Goal: Transaction & Acquisition: Purchase product/service

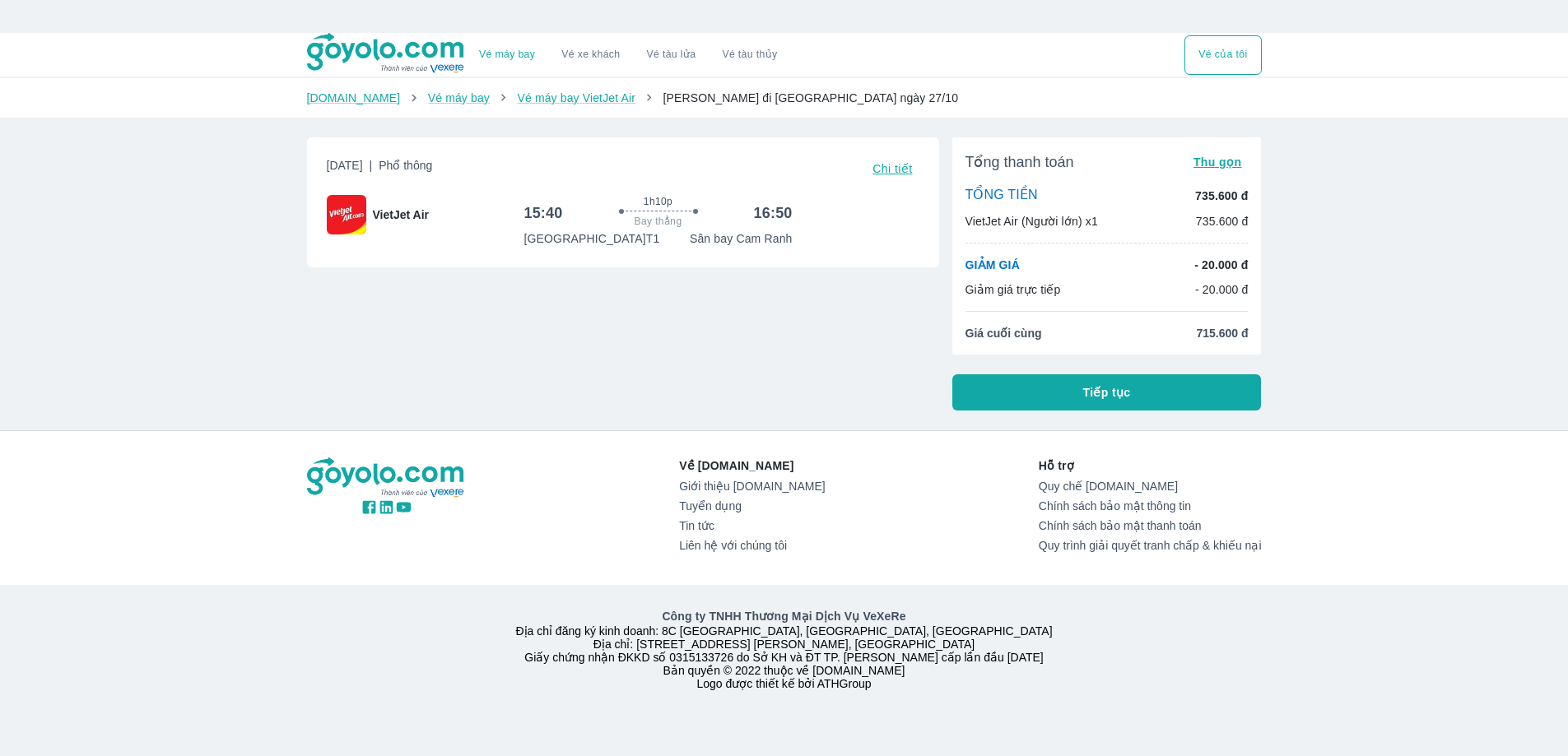
scroll to position [33, 0]
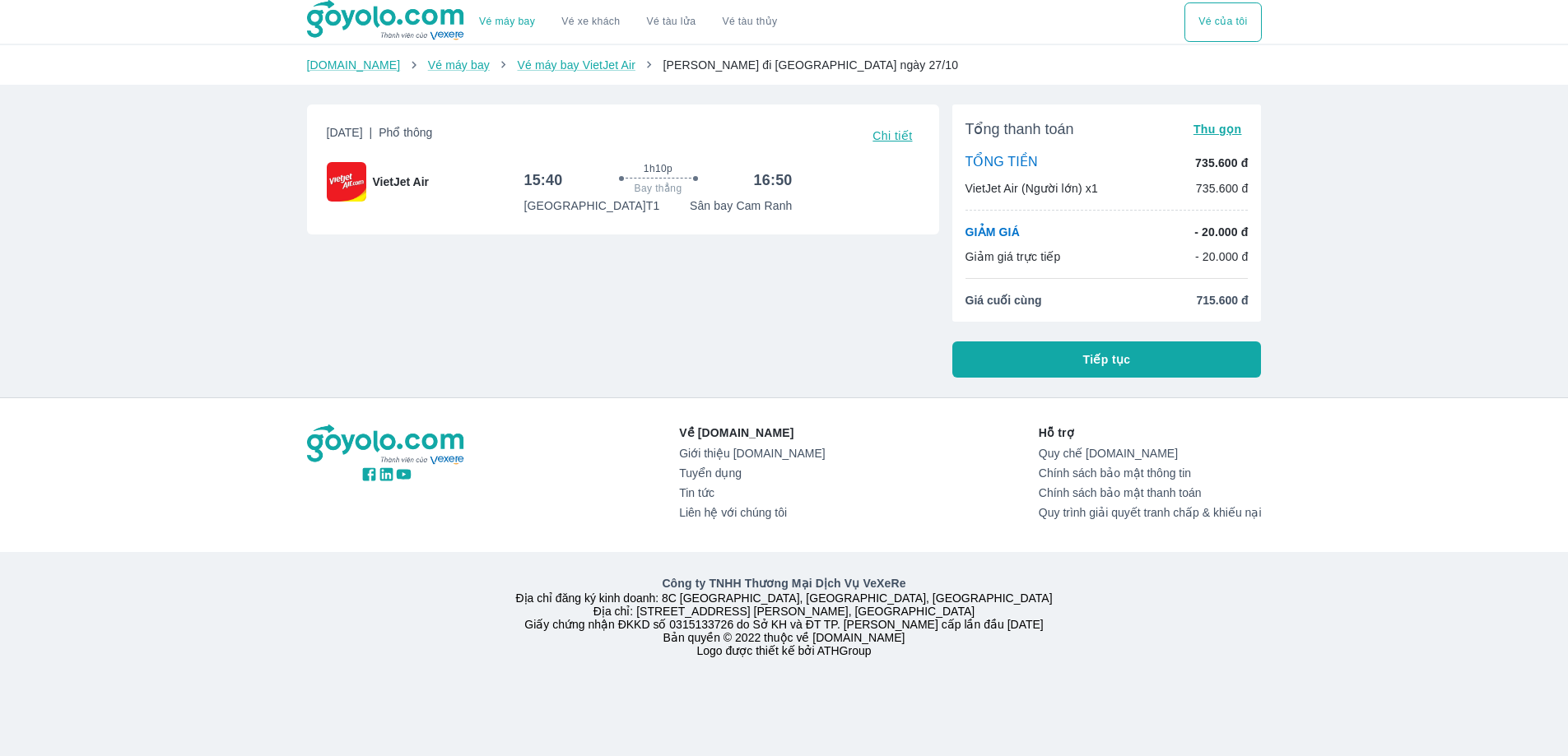
click at [685, 356] on div "[DATE] | Phổ thông Chi tiết VietJet Air 15:40 1h10p Bay thẳng 16:50 [GEOGRAPHIC…" at bounding box center [617, 234] width 645 height 286
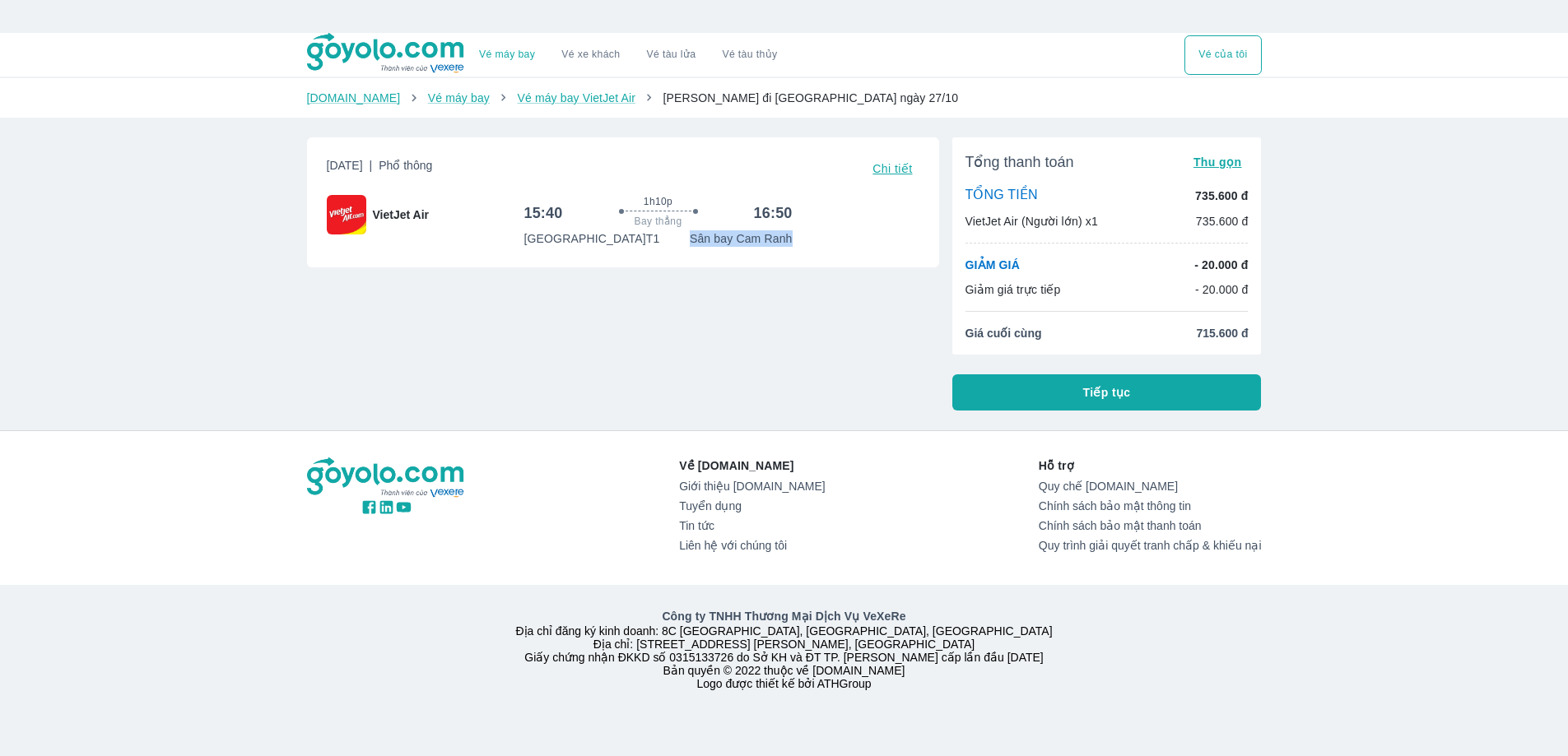
drag, startPoint x: 762, startPoint y: 252, endPoint x: 778, endPoint y: 253, distance: 16.0
click at [819, 257] on div "[DATE] | Phổ thông Chi tiết VietJet Air 15:40 1h10p Bay thẳng 16:50 [GEOGRAPHIC…" at bounding box center [623, 202] width 632 height 130
drag, startPoint x: 545, startPoint y: 267, endPoint x: 581, endPoint y: 264, distance: 36.1
click at [554, 266] on div "[DATE] | Phổ thông Chi tiết VietJet Air 15:40 1h10p Bay thẳng 16:50 [GEOGRAPHIC…" at bounding box center [623, 202] width 632 height 130
drag, startPoint x: 581, startPoint y: 264, endPoint x: 480, endPoint y: 252, distance: 101.7
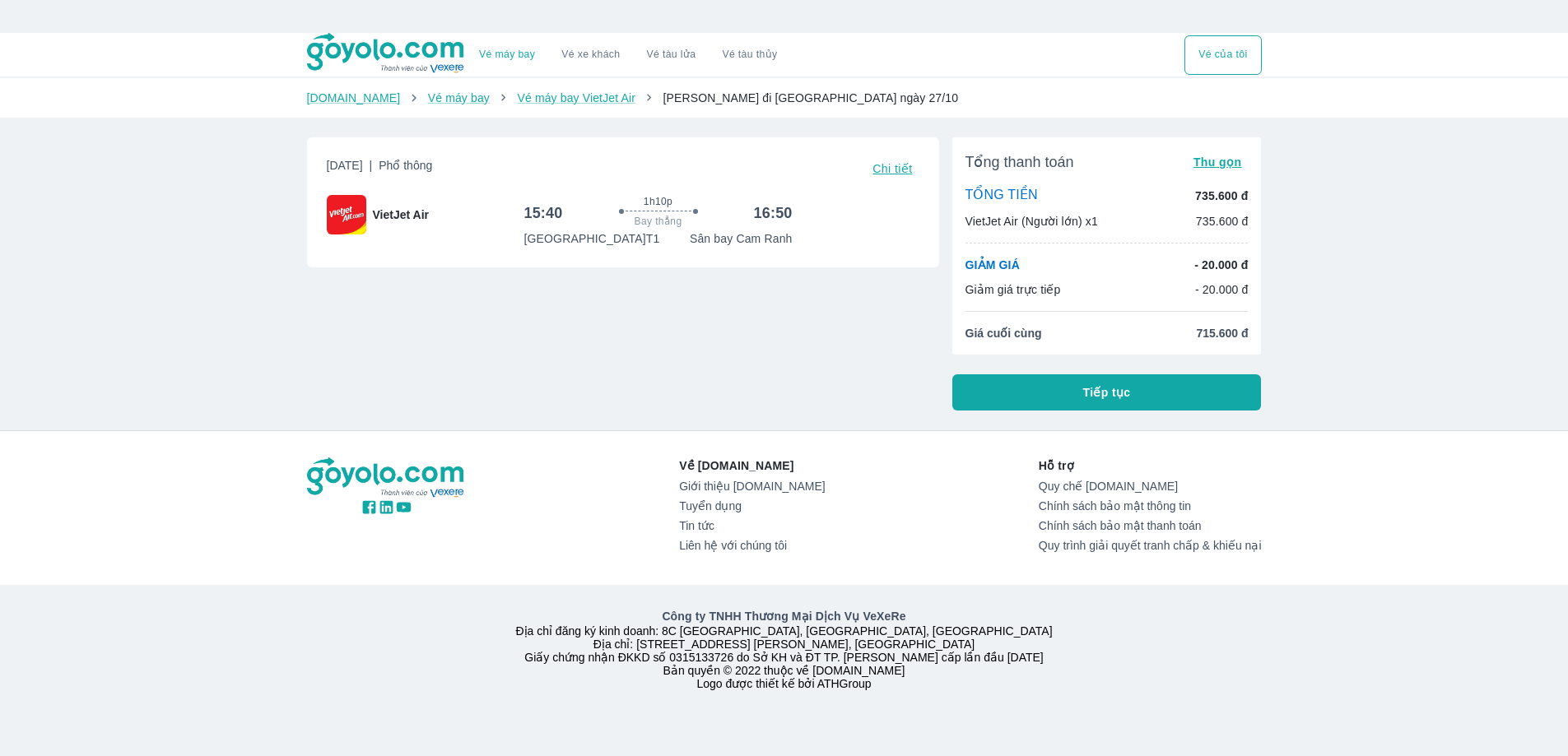
click at [572, 264] on div "[DATE] | Phổ thông Chi tiết VietJet Air 15:40 1h10p Bay thẳng 16:50 [GEOGRAPHIC…" at bounding box center [623, 202] width 632 height 130
drag, startPoint x: 471, startPoint y: 249, endPoint x: 538, endPoint y: 271, distance: 70.5
click at [656, 265] on div "[DATE] | Phổ thông Chi tiết VietJet Air 15:40 1h10p Bay thẳng 16:50 [GEOGRAPHIC…" at bounding box center [623, 202] width 632 height 130
click at [537, 271] on div "[DATE] | Phổ thông Chi tiết VietJet Air 15:40 1h10p Bay thẳng 16:50 [GEOGRAPHIC…" at bounding box center [617, 267] width 645 height 286
click at [555, 267] on div "[DATE] | Phổ thông Chi tiết VietJet Air 15:40 1h10p Bay thẳng 16:50 [GEOGRAPHIC…" at bounding box center [623, 202] width 632 height 130
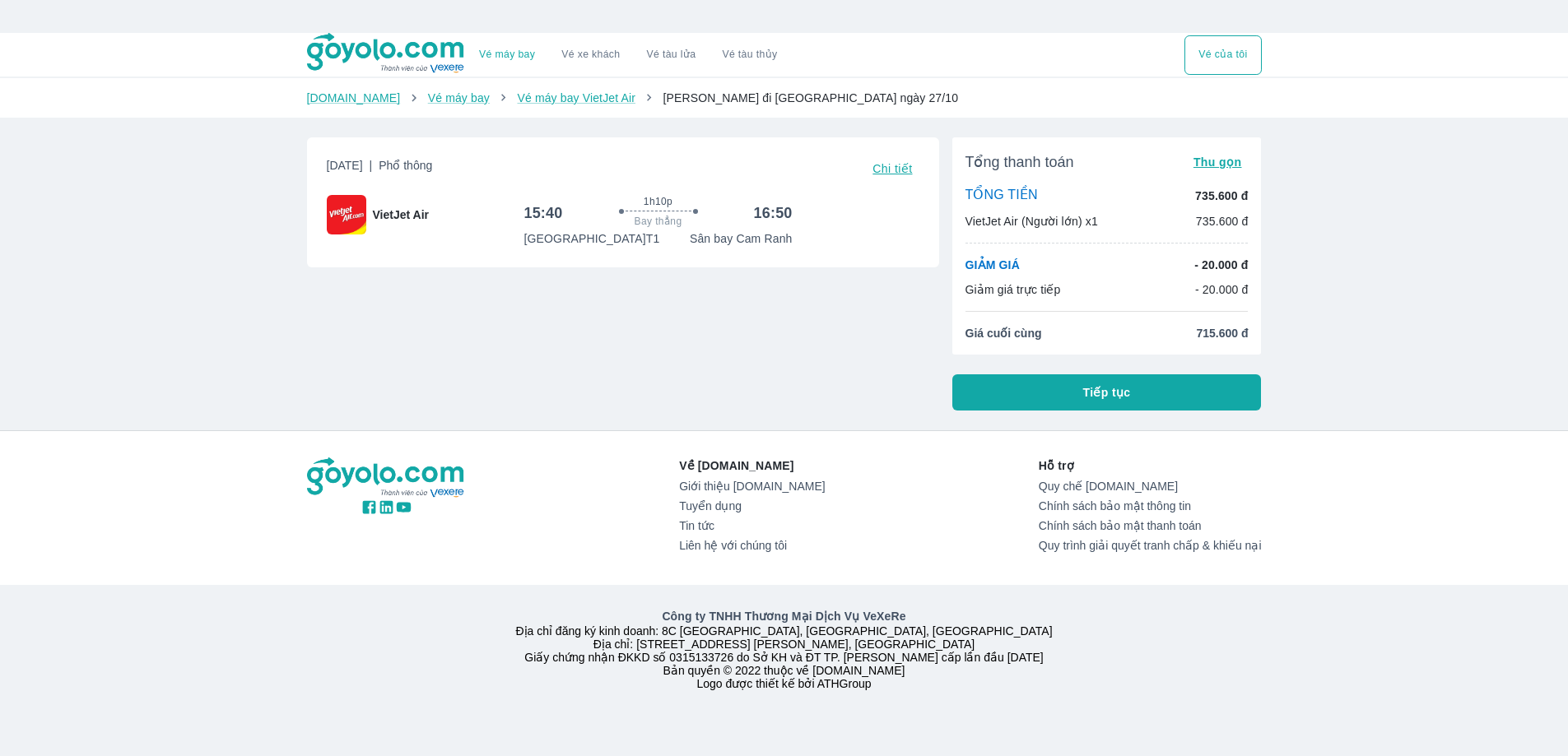
drag, startPoint x: 625, startPoint y: 202, endPoint x: 600, endPoint y: 246, distance: 50.6
click at [707, 208] on div "1h10p Bay thẳng" at bounding box center [656, 212] width 177 height 35
click at [599, 249] on div "[DATE] | Phổ thông Chi tiết VietJet Air 15:40 1h10p Bay thẳng 16:50 [GEOGRAPHIC…" at bounding box center [623, 202] width 632 height 130
drag, startPoint x: 613, startPoint y: 196, endPoint x: 689, endPoint y: 224, distance: 81.0
click at [692, 220] on div "1h10p Bay thẳng" at bounding box center [656, 212] width 177 height 35
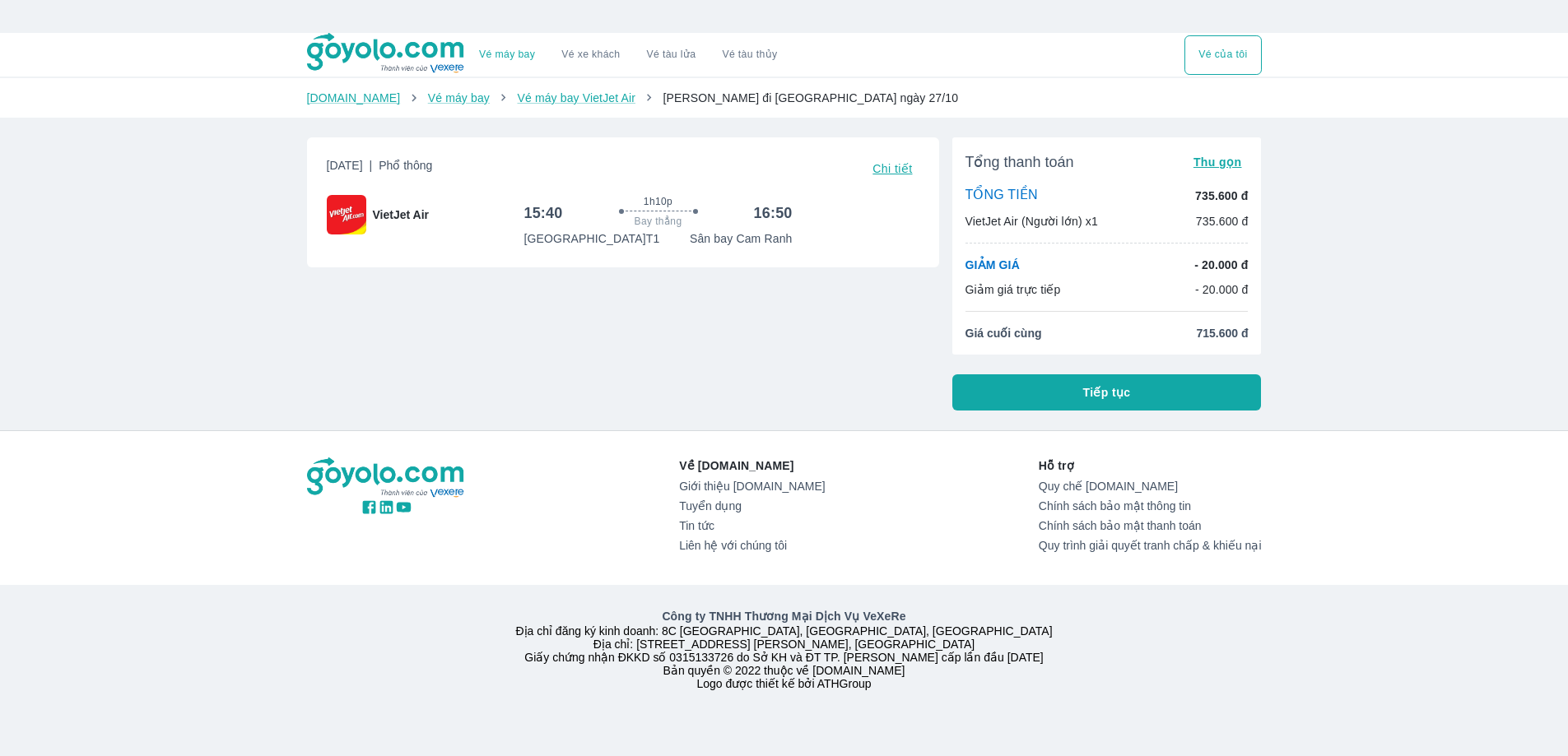
drag, startPoint x: 636, startPoint y: 245, endPoint x: 657, endPoint y: 239, distance: 21.8
click at [640, 244] on p "[GEOGRAPHIC_DATA] T1" at bounding box center [592, 238] width 136 height 16
drag, startPoint x: 657, startPoint y: 239, endPoint x: 632, endPoint y: 243, distance: 25.3
click at [650, 247] on div "[GEOGRAPHIC_DATA] T1 [GEOGRAPHIC_DATA]" at bounding box center [658, 238] width 268 height 16
drag, startPoint x: 629, startPoint y: 225, endPoint x: 688, endPoint y: 232, distance: 59.4
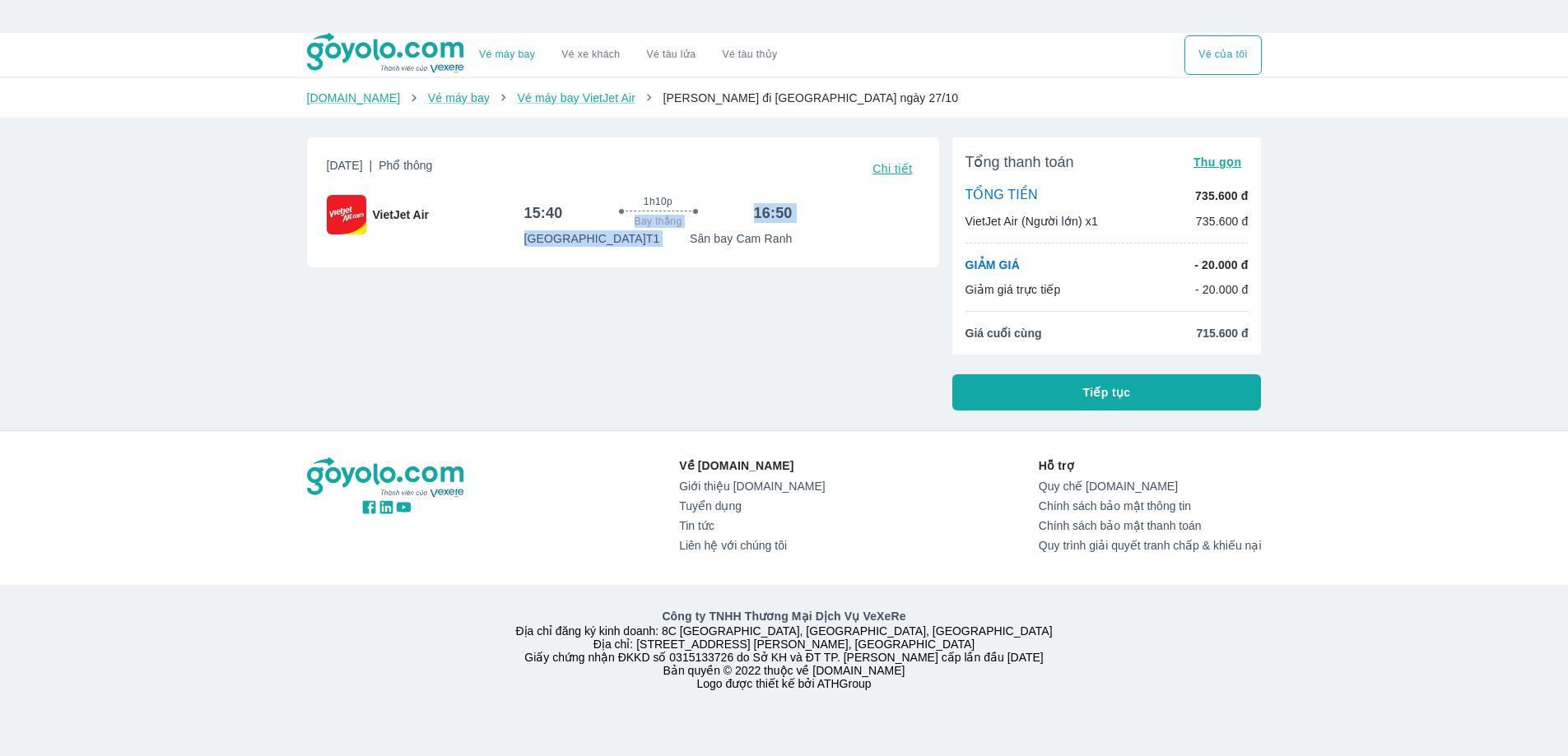
click at [688, 232] on div "15:40 1h10p Bay thẳng 16:50 [GEOGRAPHIC_DATA] T1 [GEOGRAPHIC_DATA]" at bounding box center [658, 221] width 268 height 52
click at [682, 240] on div "[GEOGRAPHIC_DATA] T1 [GEOGRAPHIC_DATA]" at bounding box center [658, 238] width 268 height 16
drag, startPoint x: 629, startPoint y: 230, endPoint x: 680, endPoint y: 233, distance: 51.1
click at [691, 229] on div "1h10p Bay thẳng" at bounding box center [656, 212] width 177 height 35
click at [677, 237] on div "[GEOGRAPHIC_DATA] T1 [GEOGRAPHIC_DATA]" at bounding box center [658, 238] width 268 height 16
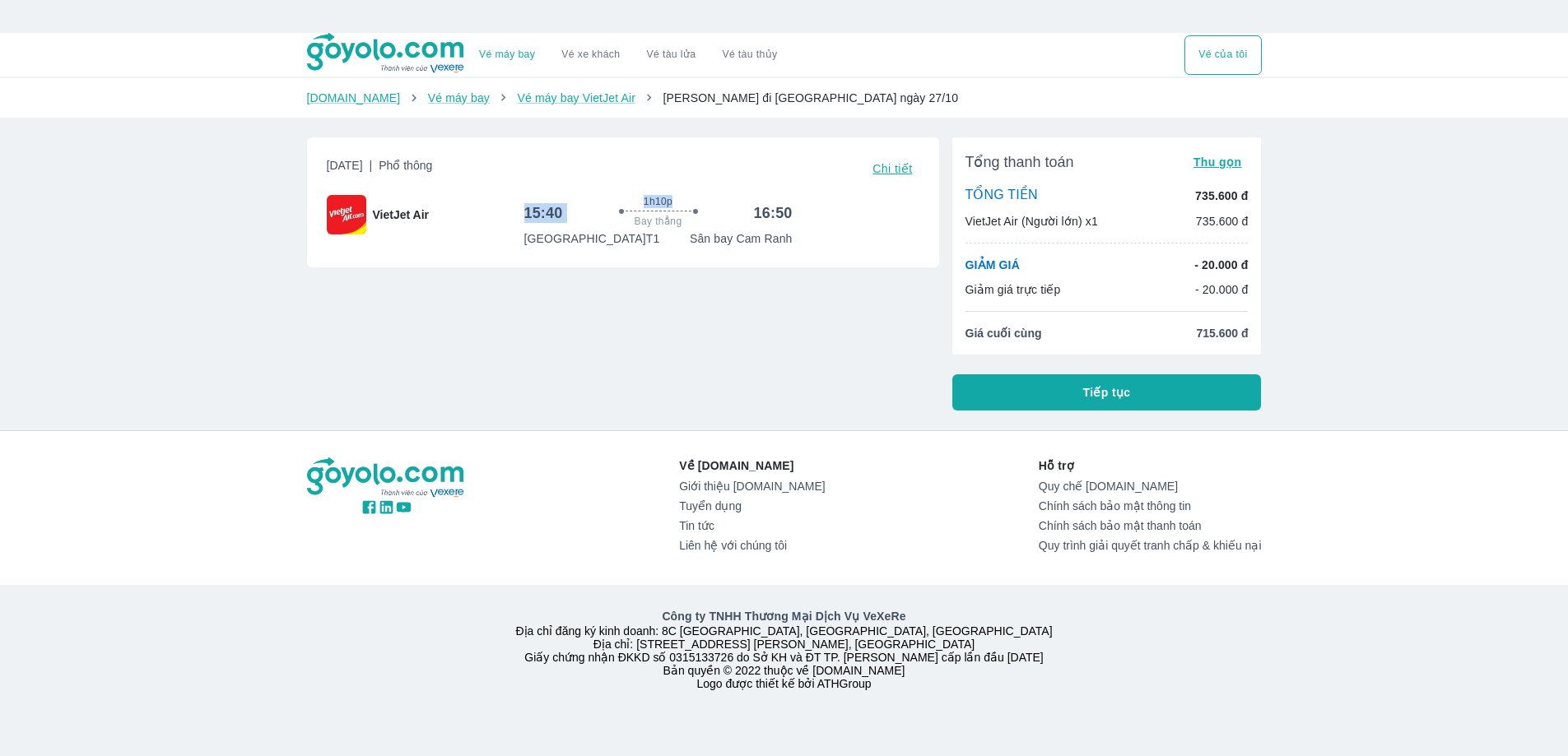
drag, startPoint x: 522, startPoint y: 212, endPoint x: 588, endPoint y: 220, distance: 66.5
click at [588, 220] on div "VietJet Air 15:40 1h10p Bay thẳng 16:50 [GEOGRAPHIC_DATA] T1 [GEOGRAPHIC_DATA]" at bounding box center [622, 222] width 593 height 53
click at [563, 239] on p "[GEOGRAPHIC_DATA] T1" at bounding box center [592, 238] width 136 height 16
drag, startPoint x: 524, startPoint y: 216, endPoint x: 557, endPoint y: 235, distance: 38.1
click at [558, 217] on h6 "15:40" at bounding box center [544, 212] width 39 height 20
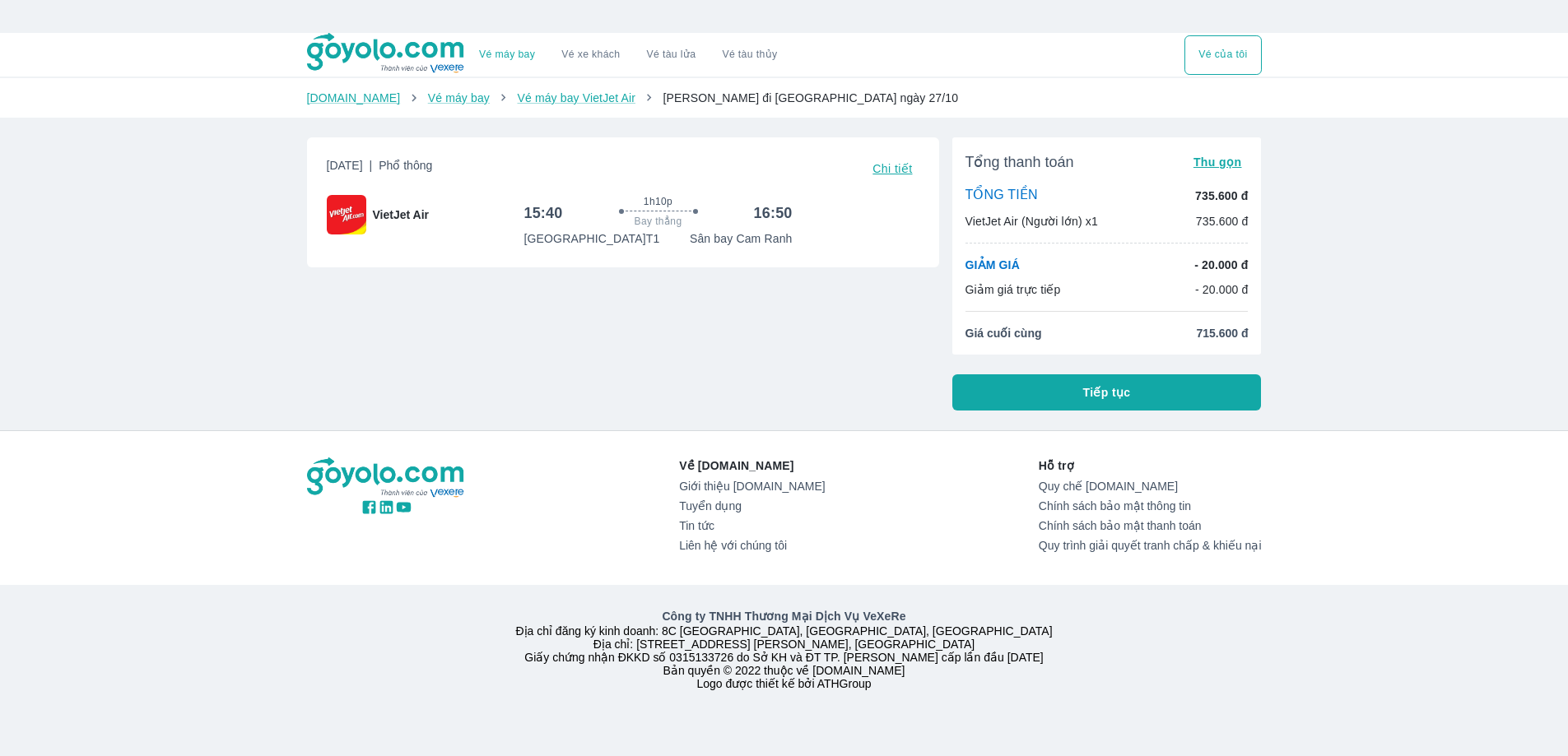
click at [552, 262] on div "[DATE] | Phổ thông Chi tiết VietJet Air 15:40 1h10p Bay thẳng 16:50 [GEOGRAPHIC…" at bounding box center [623, 202] width 632 height 130
click at [1096, 408] on button "Tiếp tục" at bounding box center [1107, 393] width 309 height 36
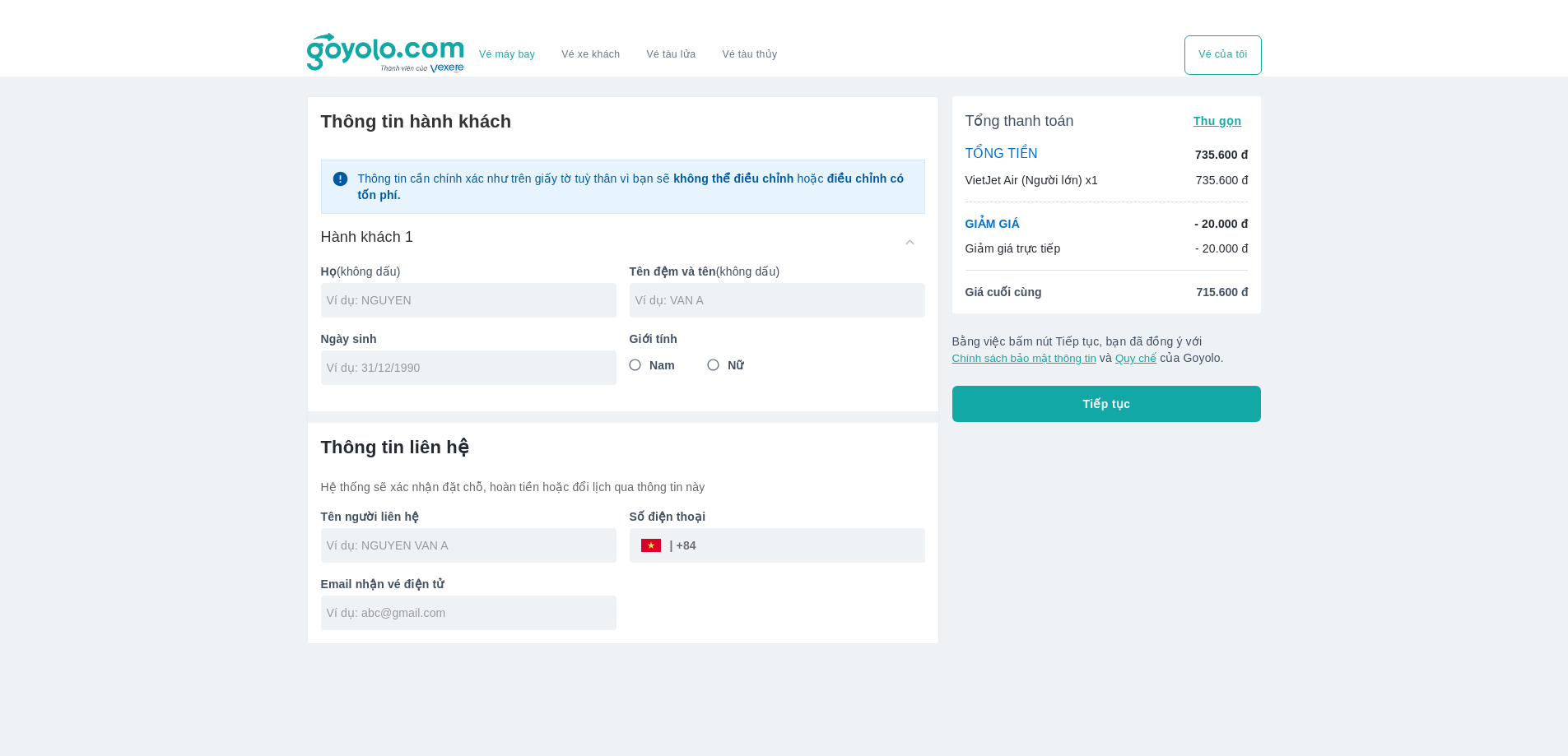
click at [431, 314] on div at bounding box center [468, 300] width 295 height 34
type input "C"
click at [695, 304] on input "text" at bounding box center [780, 300] width 289 height 16
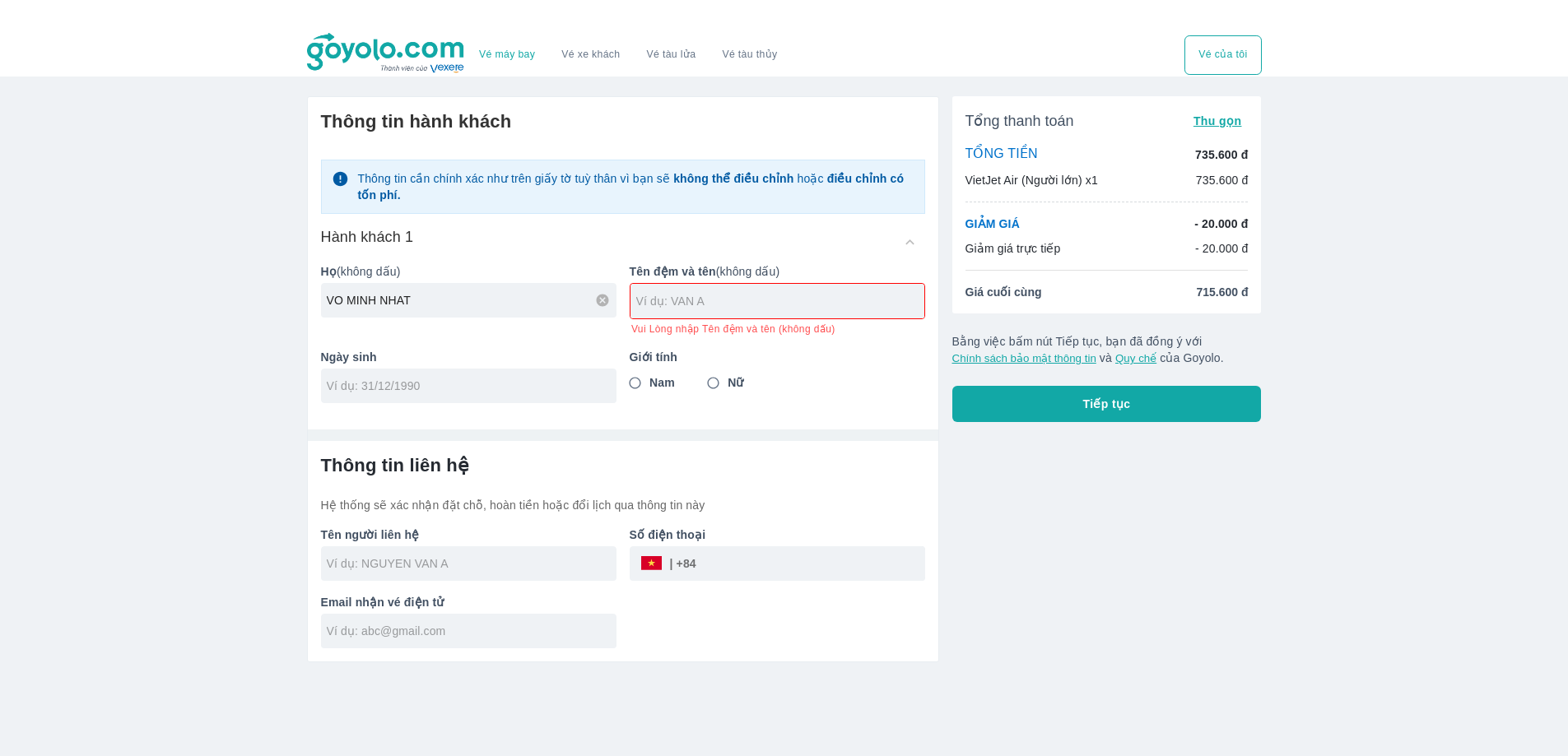
drag, startPoint x: 437, startPoint y: 301, endPoint x: 263, endPoint y: 301, distance: 174.0
click at [274, 301] on div "Vé máy bay Vé xe khách Vé tàu lửa Vé tàu thủy Vé của tôi Thông tin hành khách T…" at bounding box center [784, 411] width 1568 height 756
click at [376, 321] on div "Họ (không dấu) VO MINH NHAT" at bounding box center [461, 293] width 308 height 85
drag, startPoint x: 410, startPoint y: 307, endPoint x: 347, endPoint y: 311, distance: 63.1
click at [347, 311] on div "VO MINH NHAT" at bounding box center [468, 300] width 295 height 34
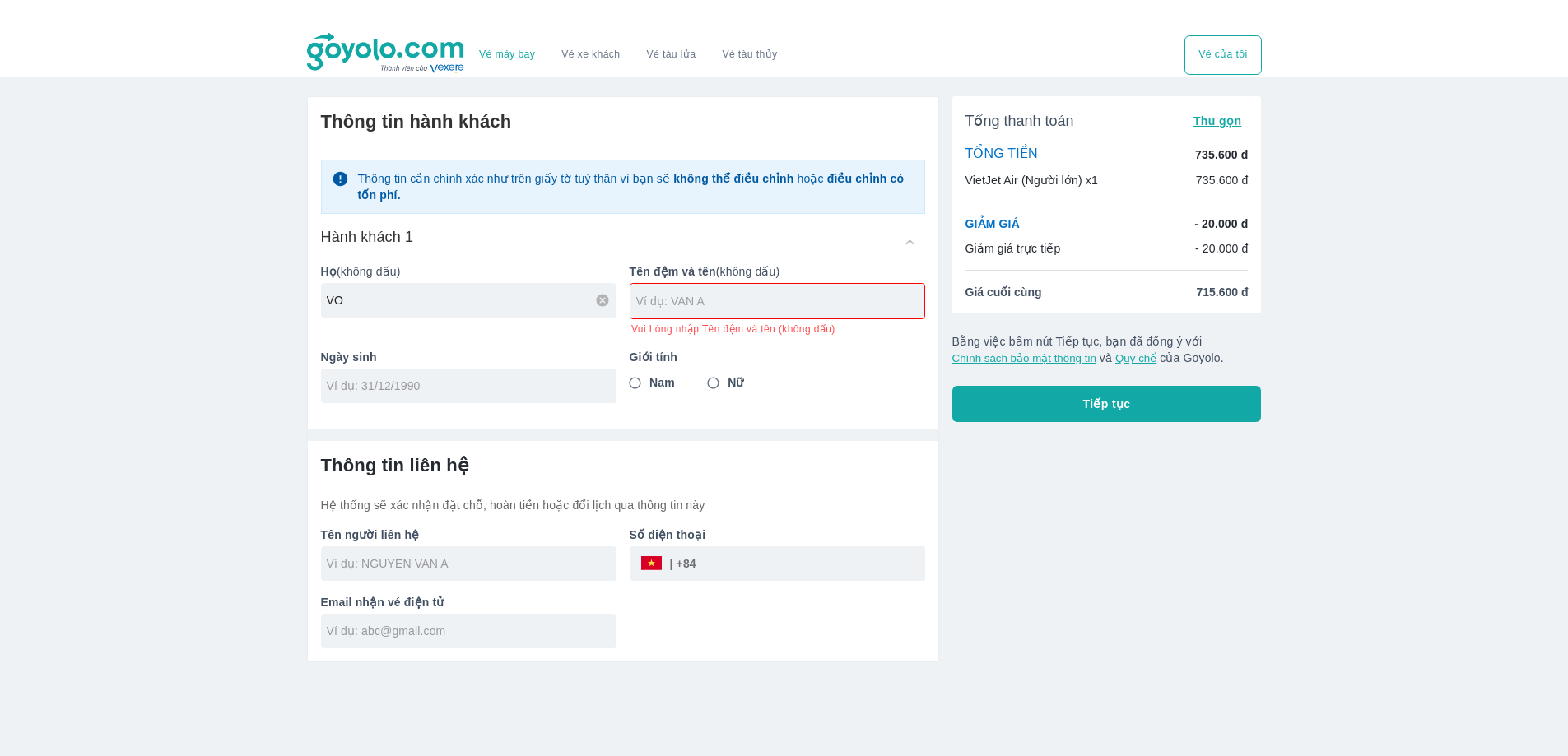
type input "VO"
click at [734, 304] on input "text" at bounding box center [781, 301] width 288 height 16
type input "N"
type input "MINH NHAT"
click at [414, 393] on div "Thông tin hành khách Thông tin cần chính xác như trên giấy tờ tuỳ thân vì bạn s…" at bounding box center [622, 256] width 630 height 320
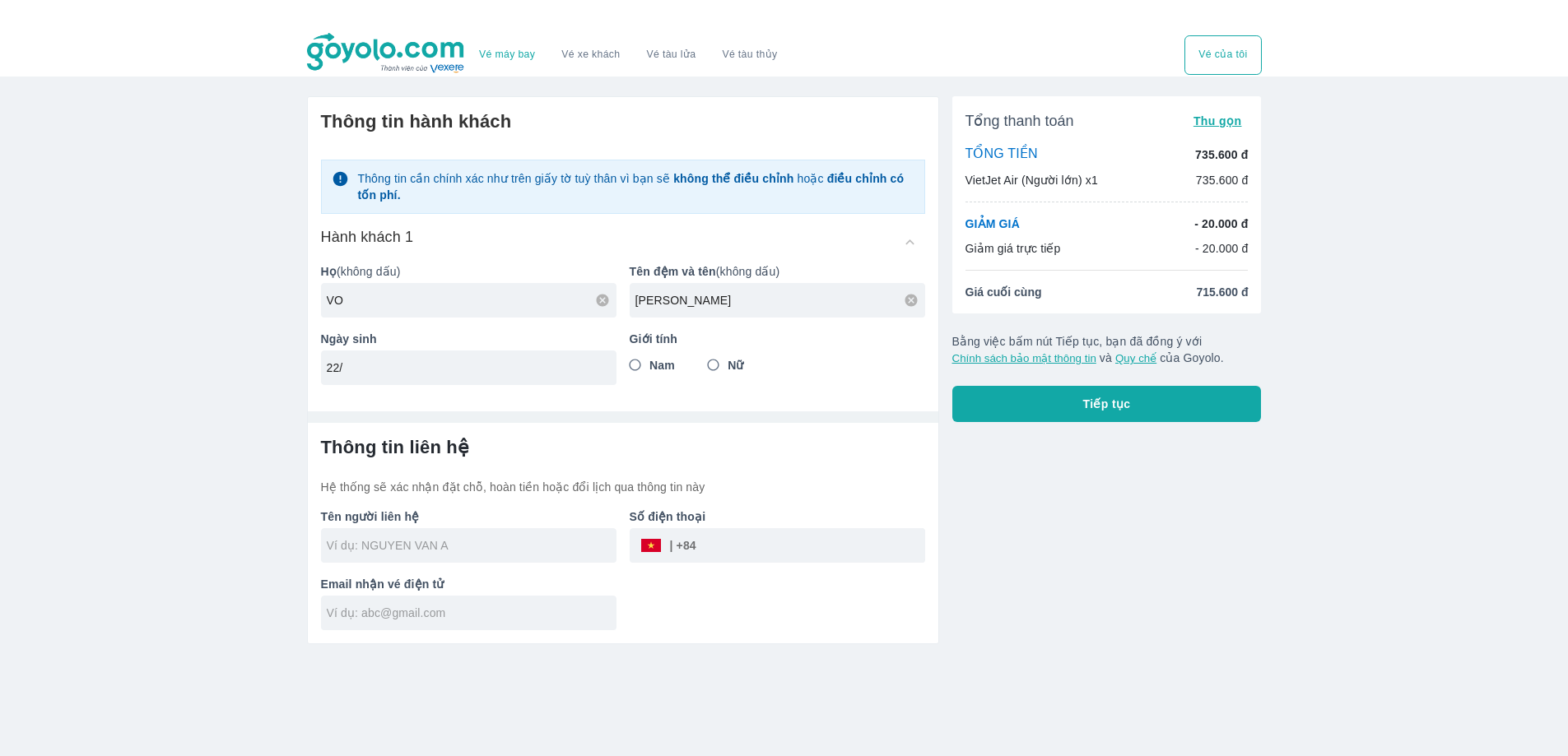
type input "2"
type input "29/11/2004"
click at [649, 369] on input "Nam" at bounding box center [635, 365] width 29 height 29
radio input "true"
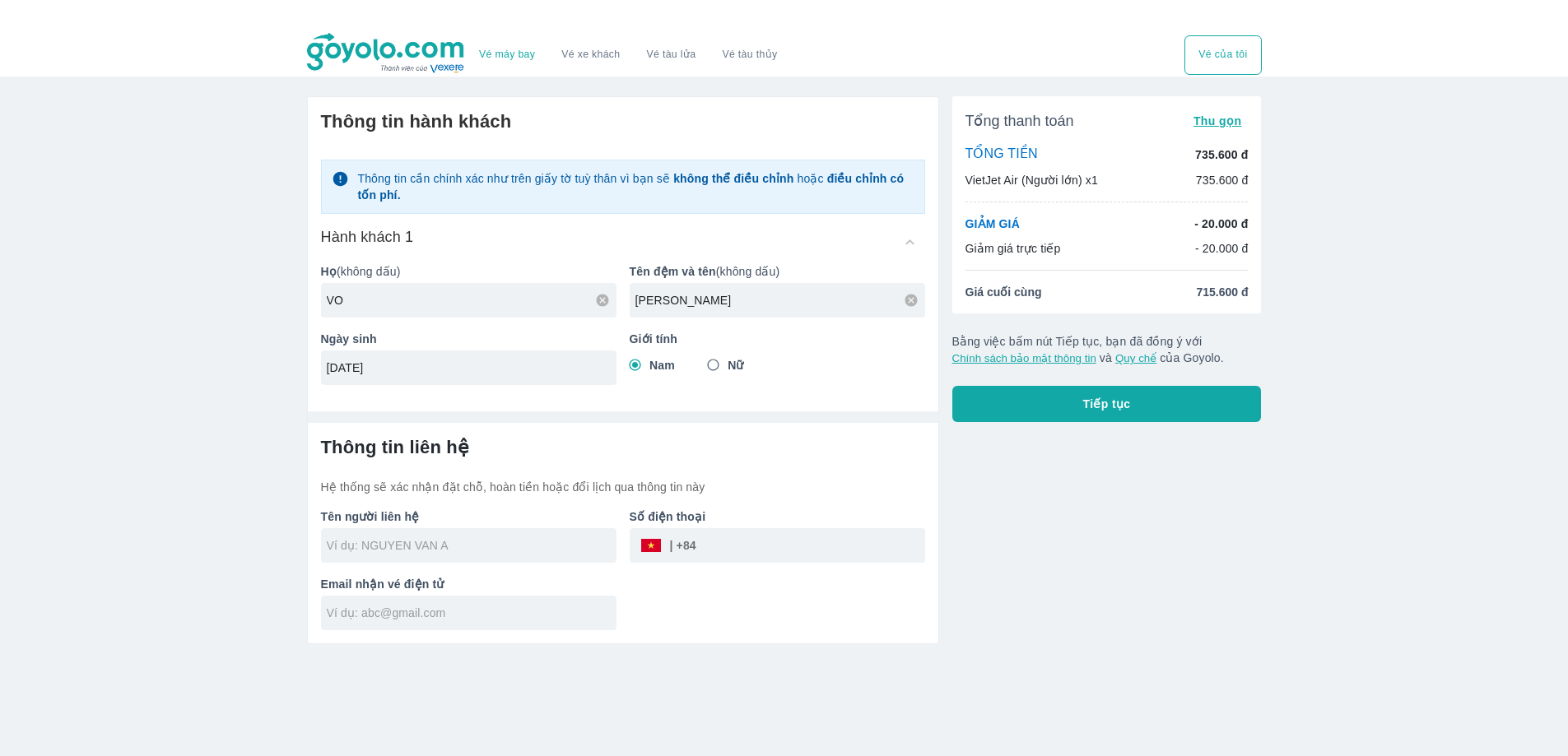
drag, startPoint x: 451, startPoint y: 551, endPoint x: 540, endPoint y: 569, distance: 90.8
click at [447, 553] on input "text" at bounding box center [470, 544] width 289 height 16
type input "VO"
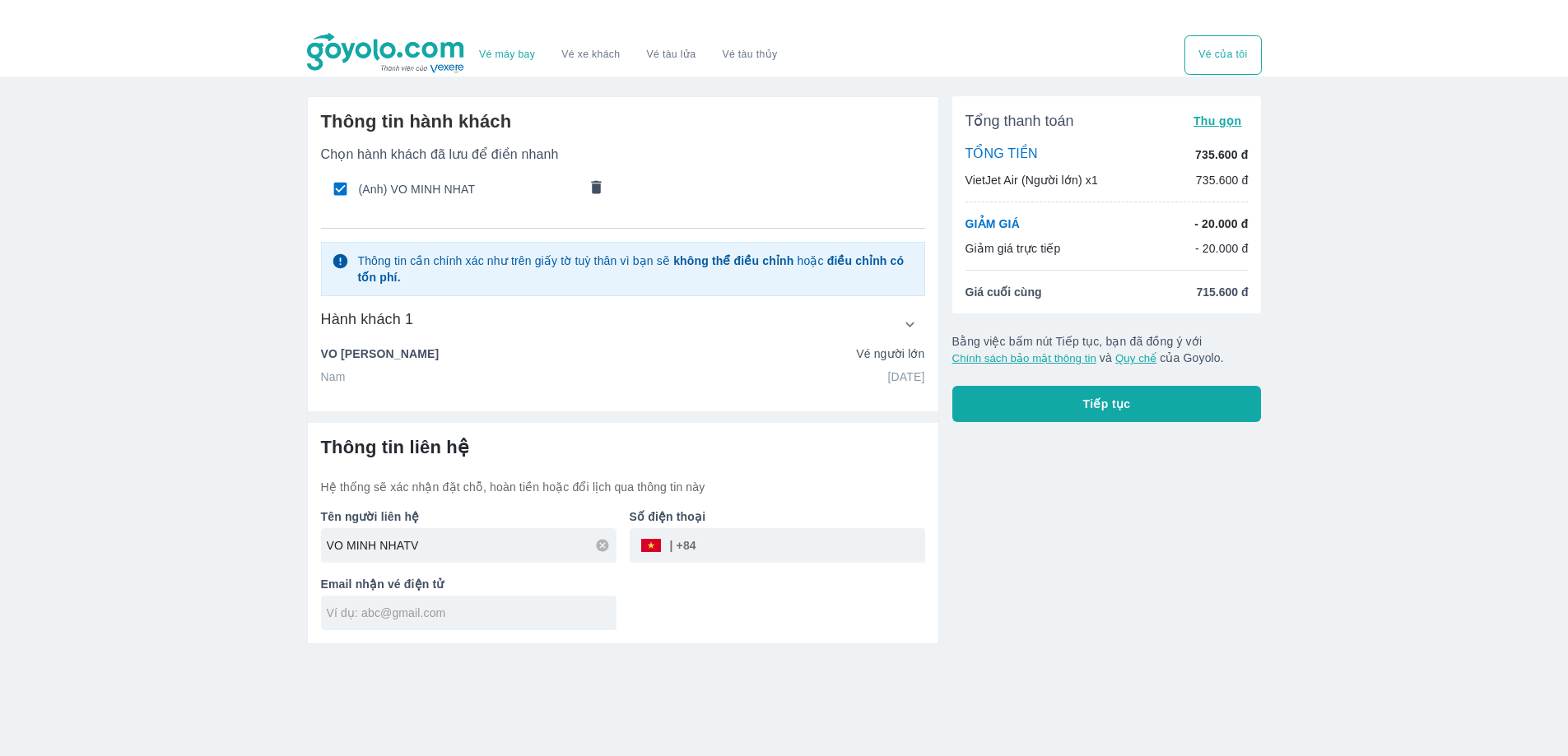
type input "VO MINH NHAT"
click at [729, 549] on input "tel" at bounding box center [810, 545] width 229 height 40
type input "977568085"
drag, startPoint x: 525, startPoint y: 600, endPoint x: 512, endPoint y: 607, distance: 14.8
click at [512, 607] on div at bounding box center [468, 613] width 295 height 34
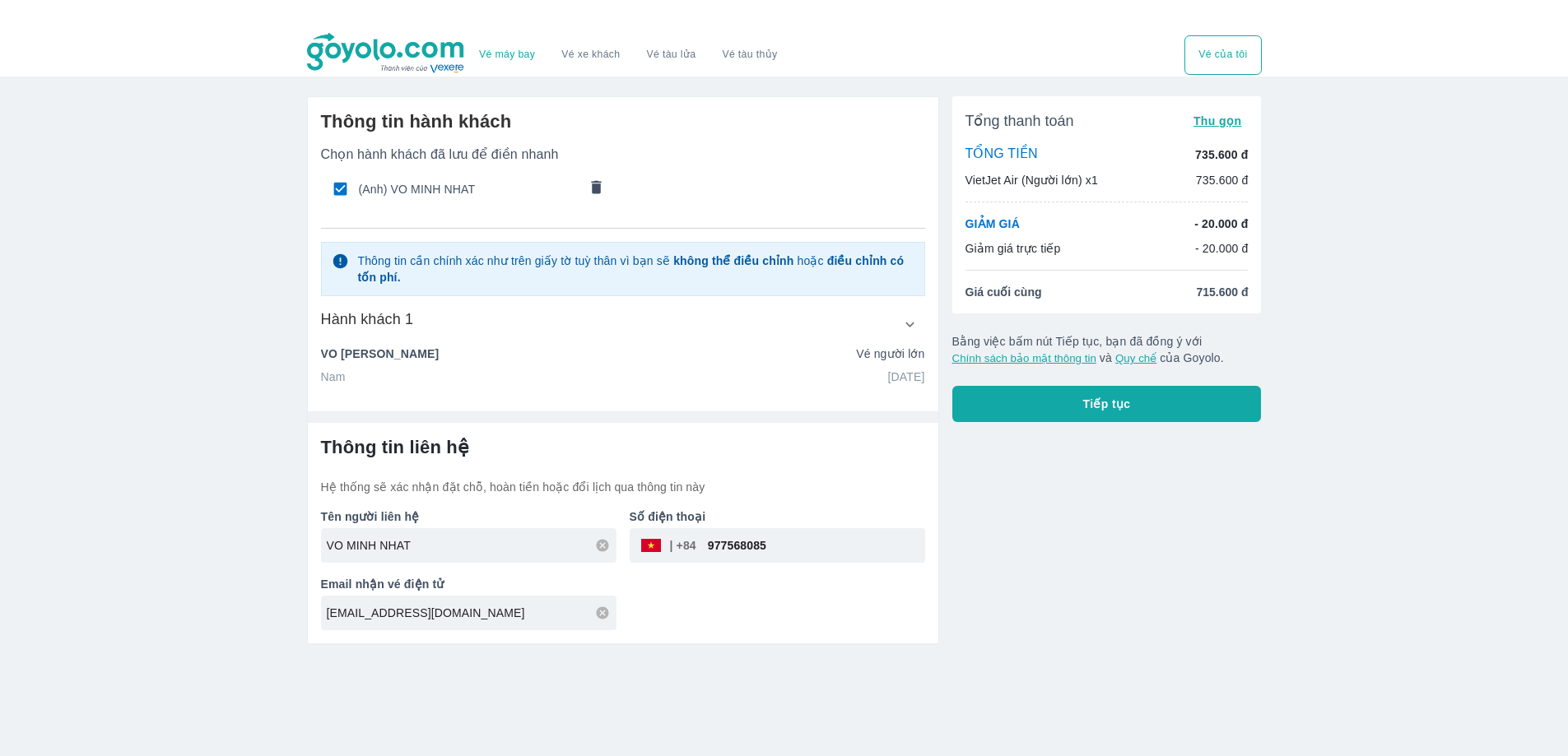
type input "nhatnminh2399ntn@gmail.com"
click at [1080, 402] on button "Tiếp tục" at bounding box center [1107, 404] width 309 height 36
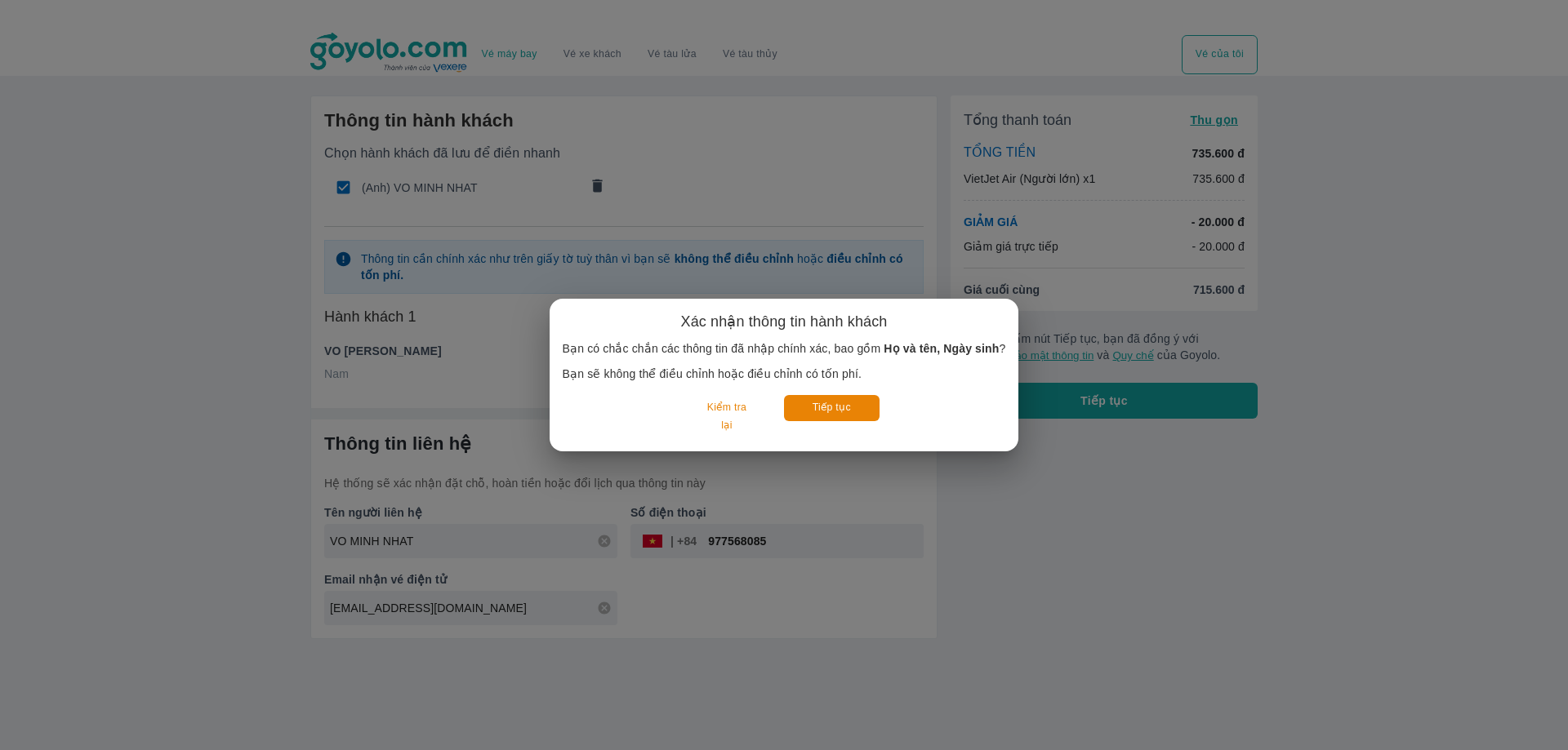
click at [1122, 497] on div "Xác nhận thông tin hành khách Bạn có chắc chắn các thông tin đã nhập chính xác,…" at bounding box center [784, 375] width 1568 height 750
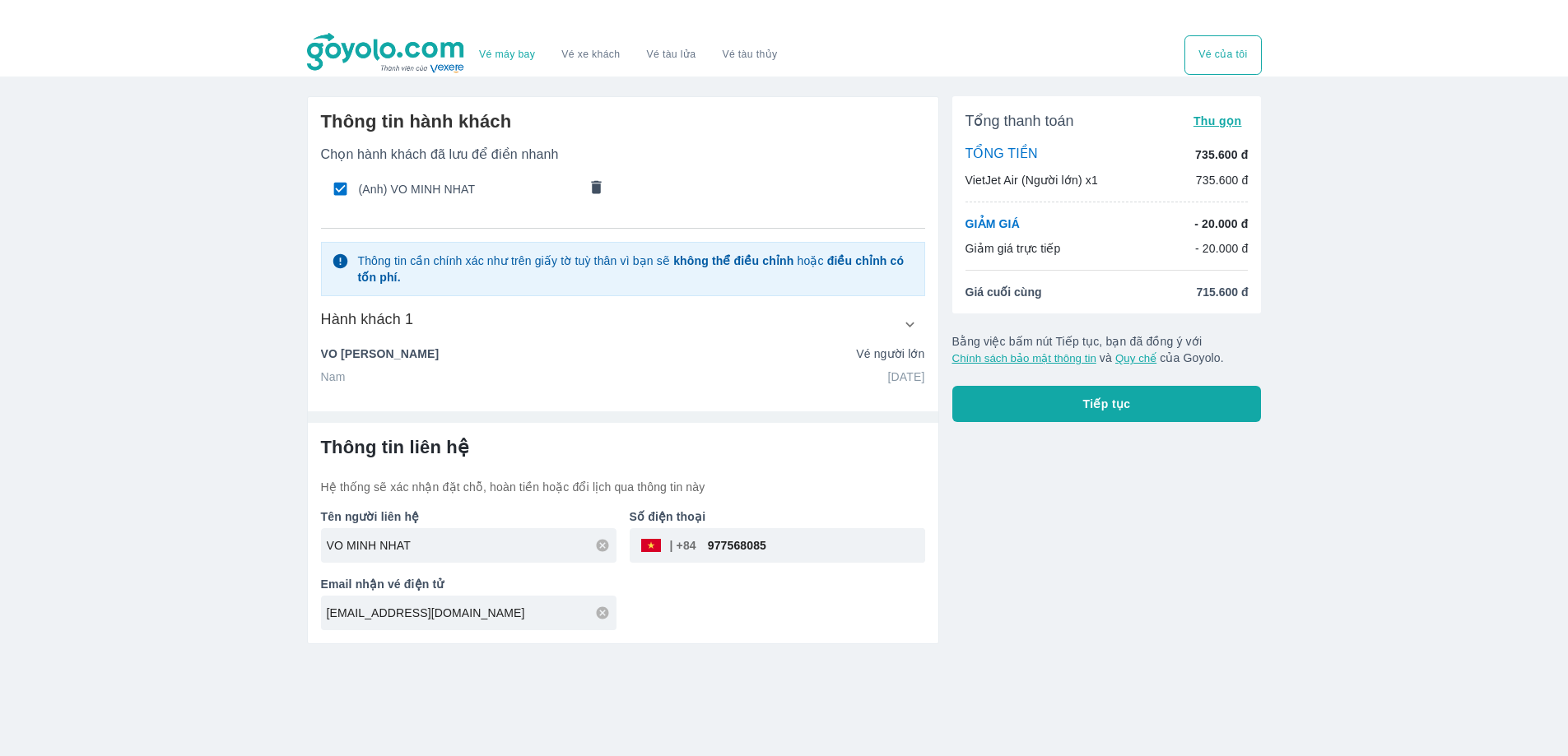
click at [1176, 397] on button "Tiếp tục" at bounding box center [1107, 404] width 309 height 36
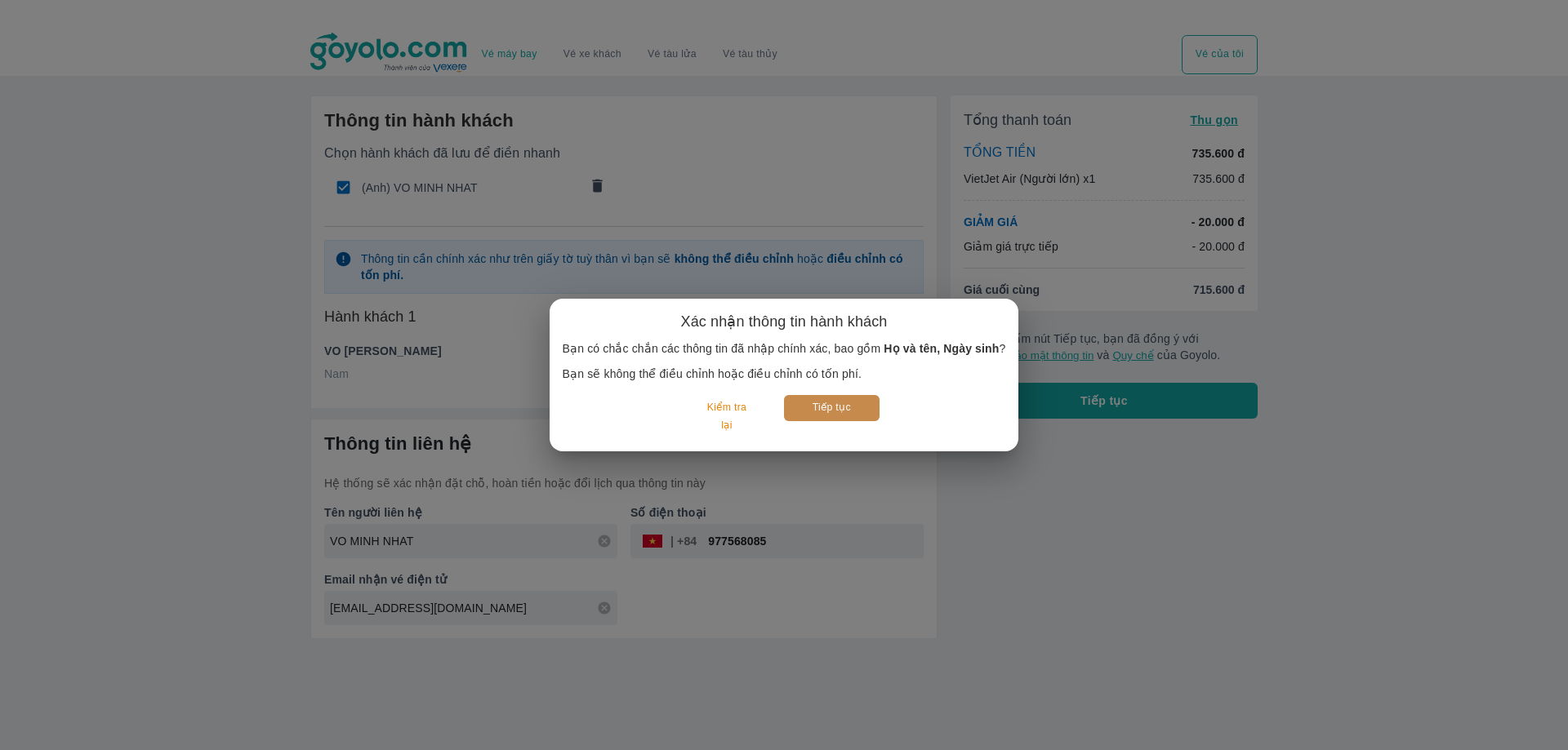
click at [831, 412] on button "Tiếp tục" at bounding box center [831, 407] width 95 height 25
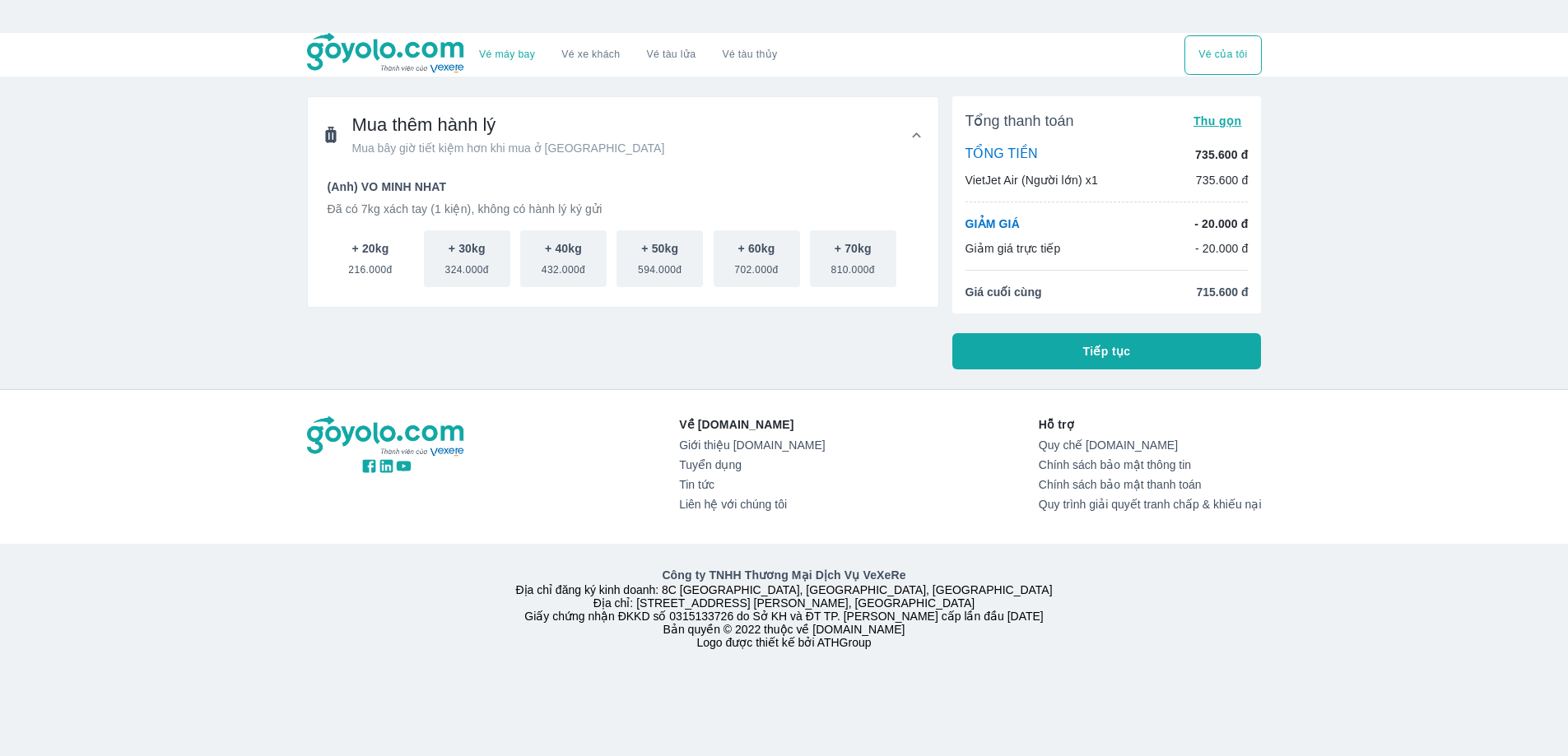
click at [354, 270] on span "216.000đ" at bounding box center [370, 267] width 44 height 20
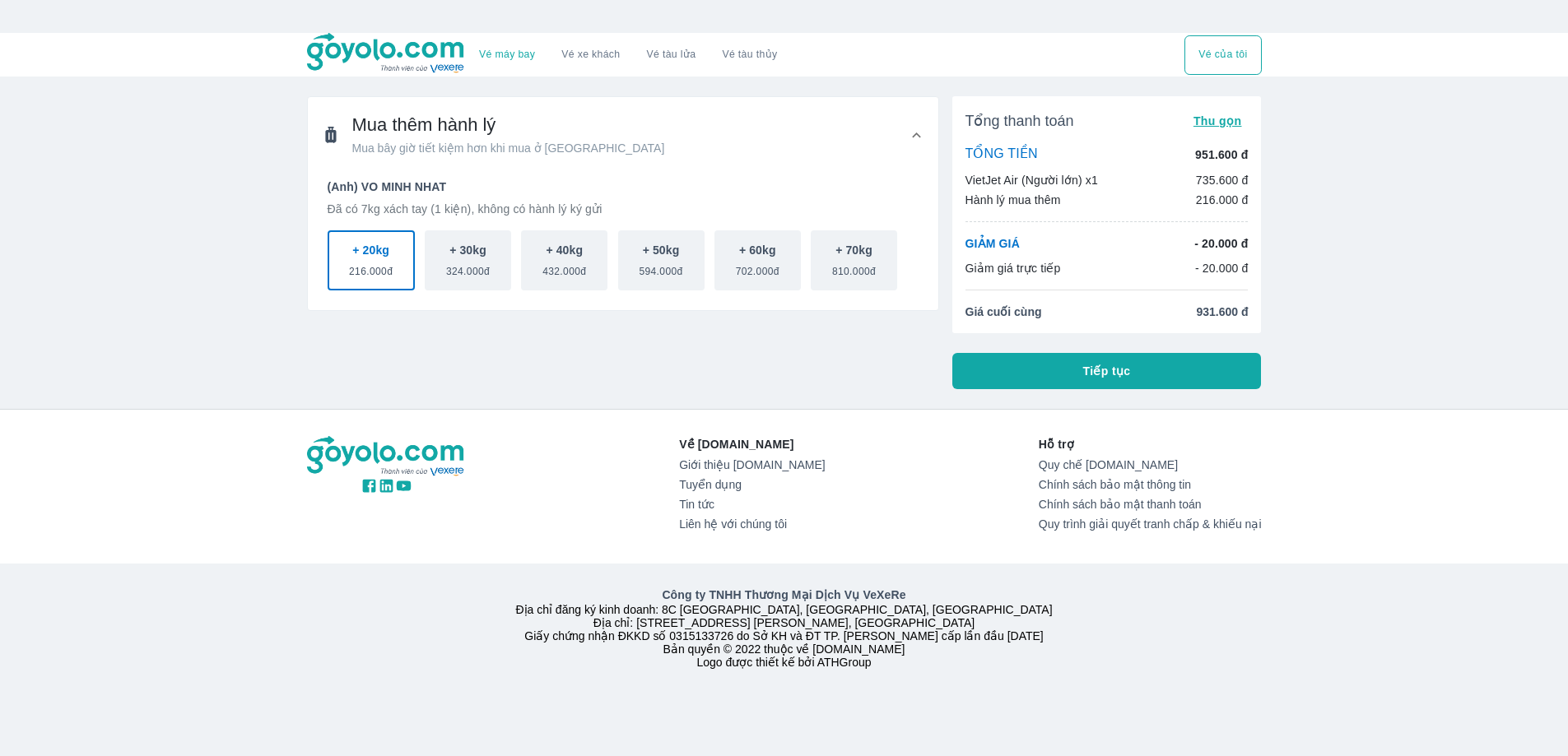
click at [247, 257] on div "Vé máy bay Vé xe khách Vé tàu lửa Vé tàu thủy Vé của tôi Mua thêm hành lý Mua b…" at bounding box center [784, 411] width 1568 height 756
drag, startPoint x: 330, startPoint y: 301, endPoint x: 294, endPoint y: 296, distance: 36.3
click at [327, 301] on div "(Anh) VO MINH NHAT Đã có 7kg xách tay (1 kiện), không có hành lý ký gửi + 20kg …" at bounding box center [622, 237] width 614 height 129
drag, startPoint x: 295, startPoint y: 253, endPoint x: 349, endPoint y: 285, distance: 62.8
click at [305, 270] on div "Mua thêm hành lý Mua bây giờ tiết kiệm hơn khi mua ở sân bay (Anh) VO MINH NHAT…" at bounding box center [617, 236] width 645 height 306
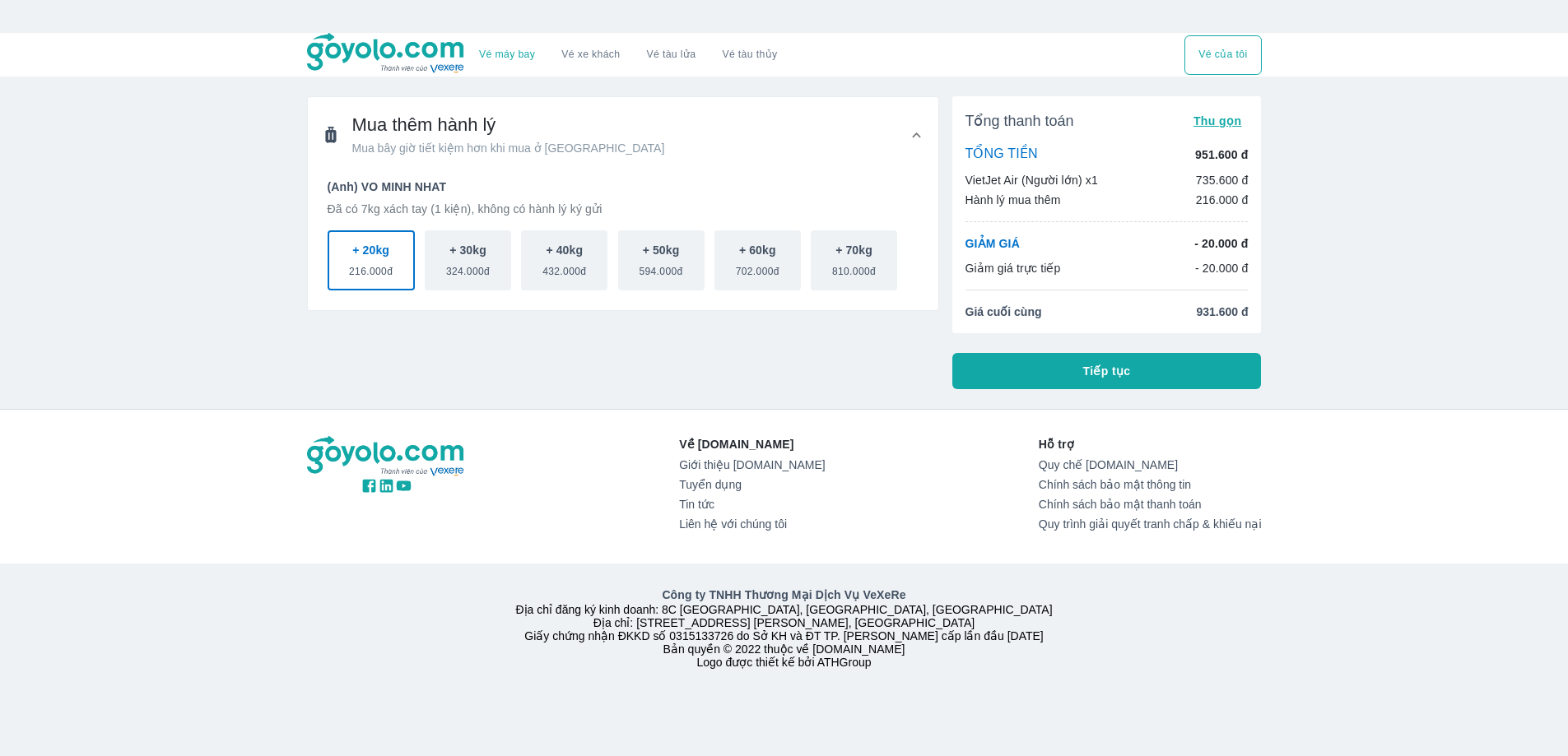
click at [350, 284] on button "+ 20kg 216.000đ" at bounding box center [371, 260] width 87 height 60
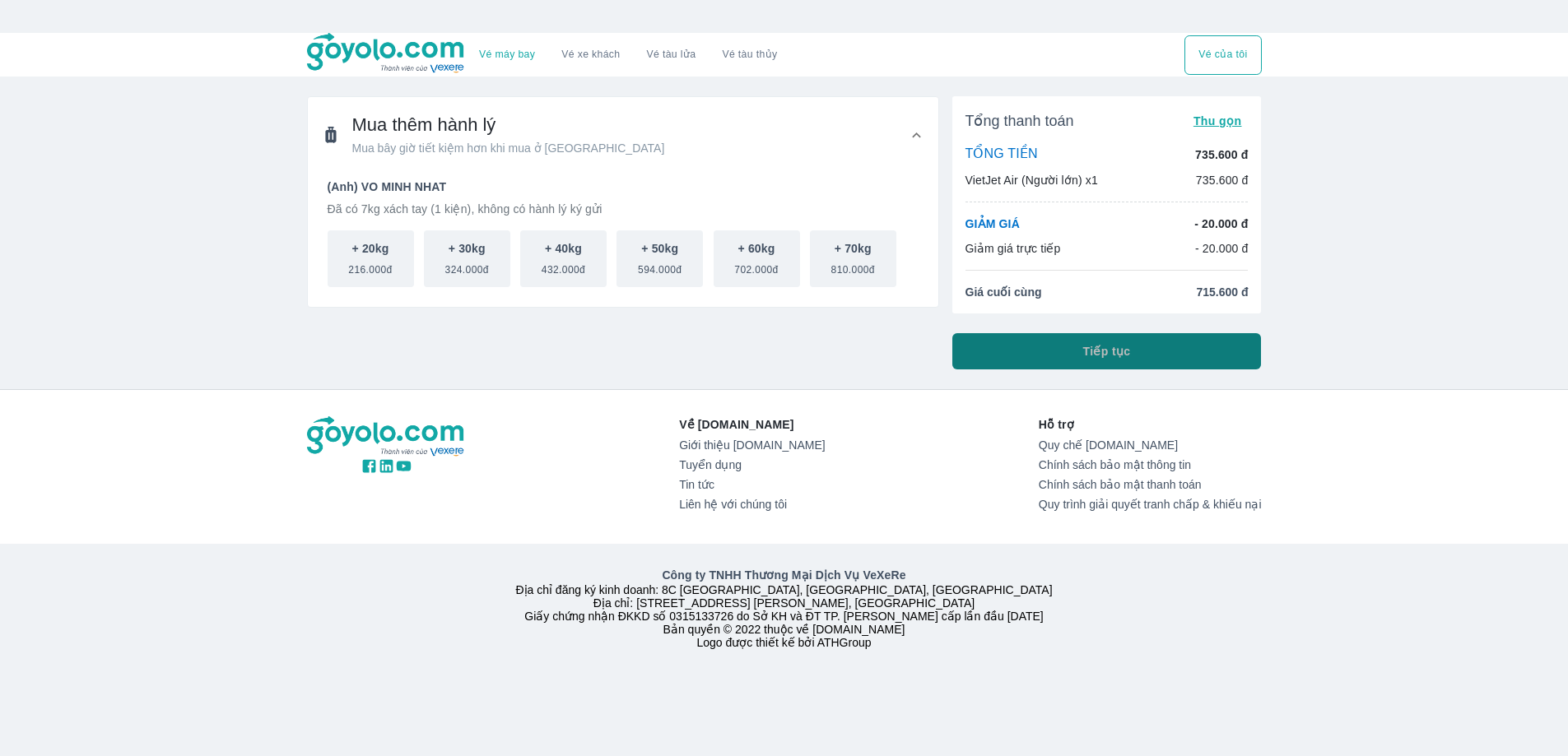
click at [997, 351] on button "Tiếp tục" at bounding box center [1107, 351] width 309 height 36
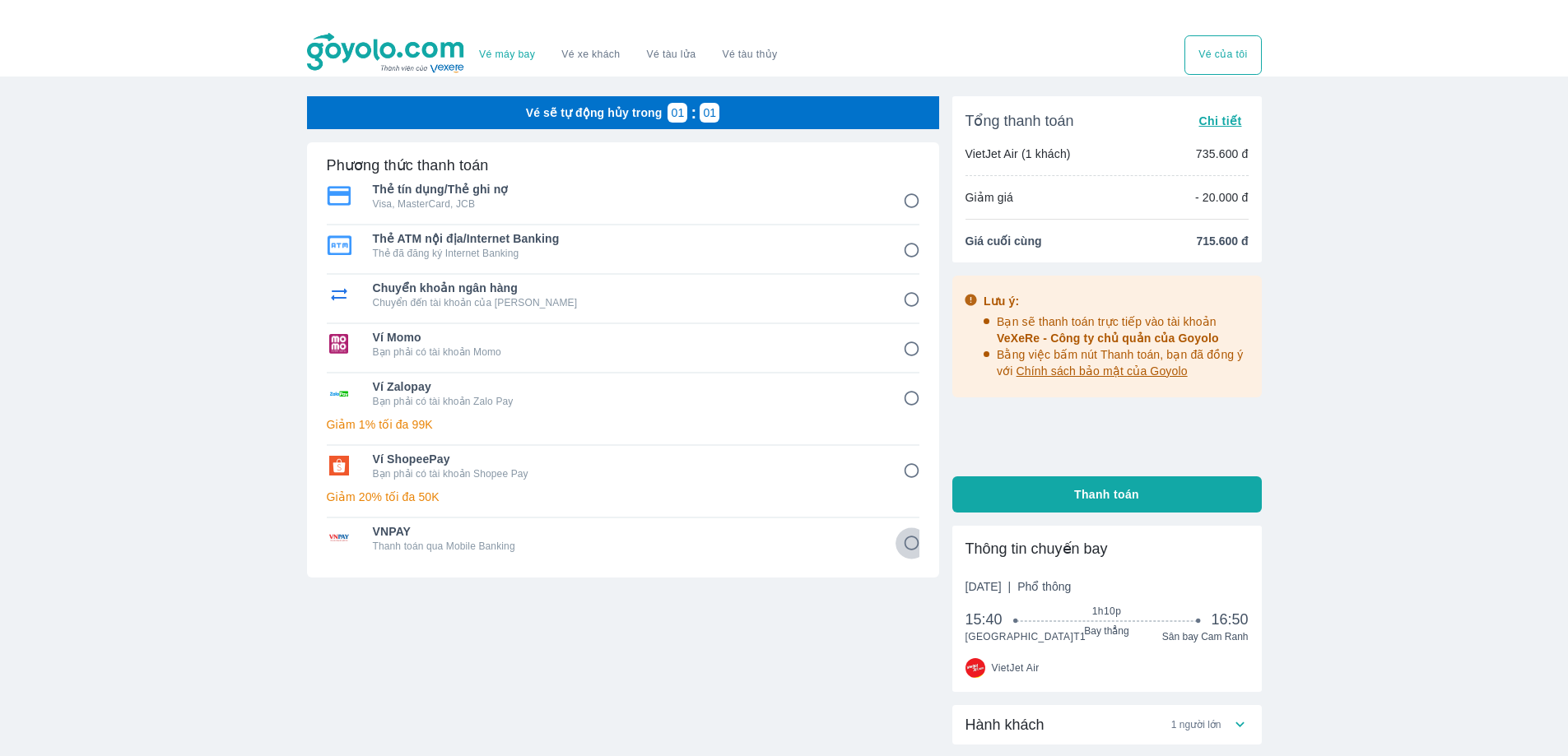
drag, startPoint x: 913, startPoint y: 545, endPoint x: 657, endPoint y: 563, distance: 256.6
click at [912, 545] on input "8" at bounding box center [912, 544] width 32 height 32
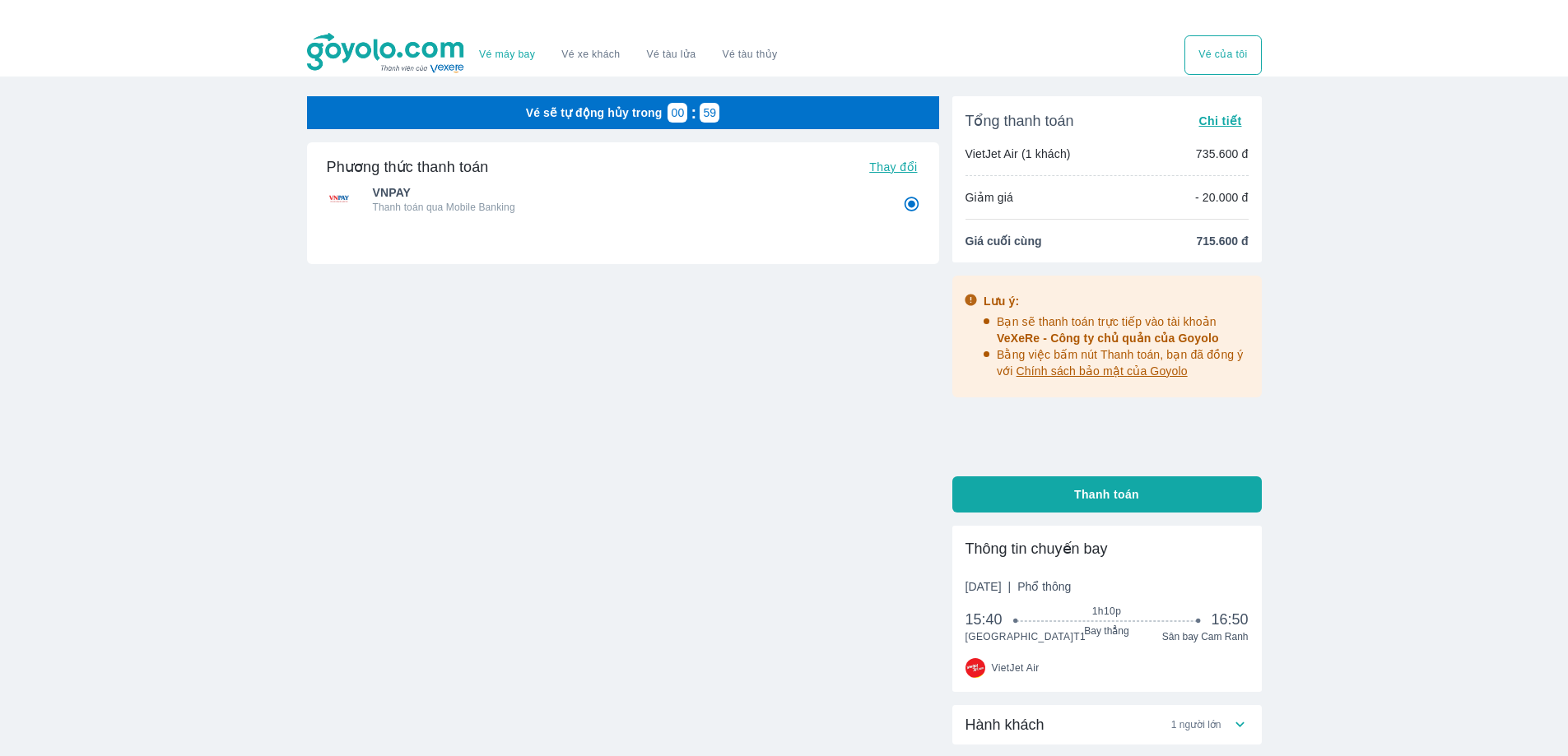
click at [913, 202] on input "8" at bounding box center [912, 205] width 32 height 32
click at [1061, 497] on button "Thanh toán" at bounding box center [1107, 494] width 309 height 36
radio input "true"
